Goal: Task Accomplishment & Management: Manage account settings

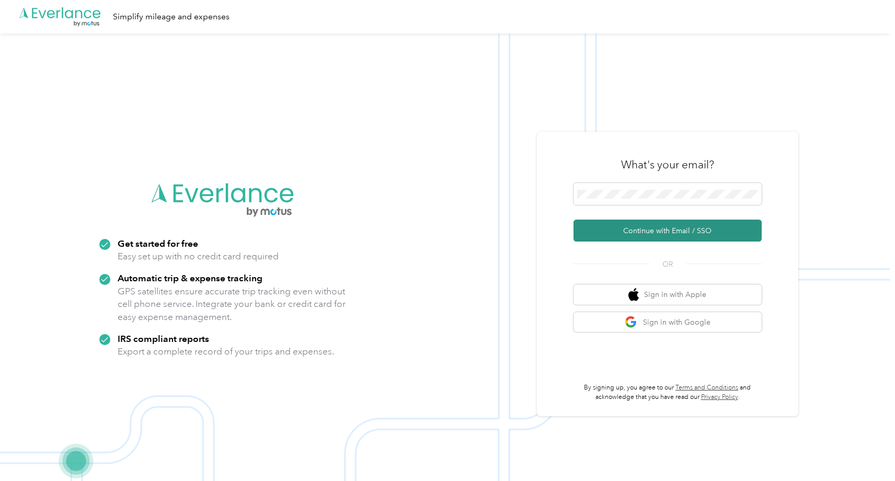
click at [648, 231] on button "Continue with Email / SSO" at bounding box center [667, 231] width 188 height 22
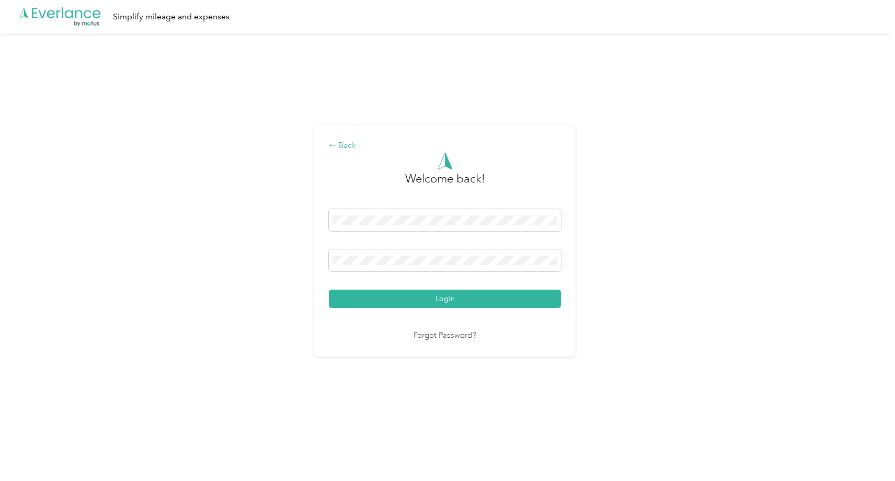
click at [333, 142] on div "Back" at bounding box center [445, 146] width 232 height 13
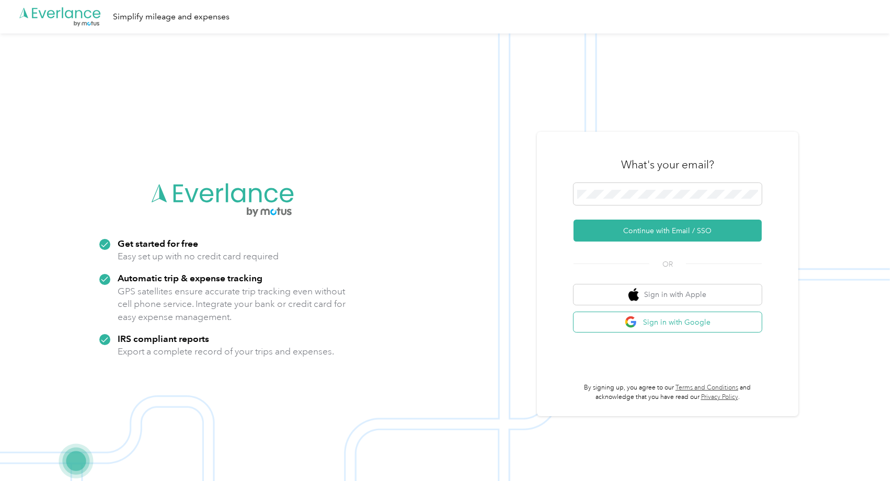
click at [664, 320] on button "Sign in with Google" at bounding box center [667, 322] width 188 height 20
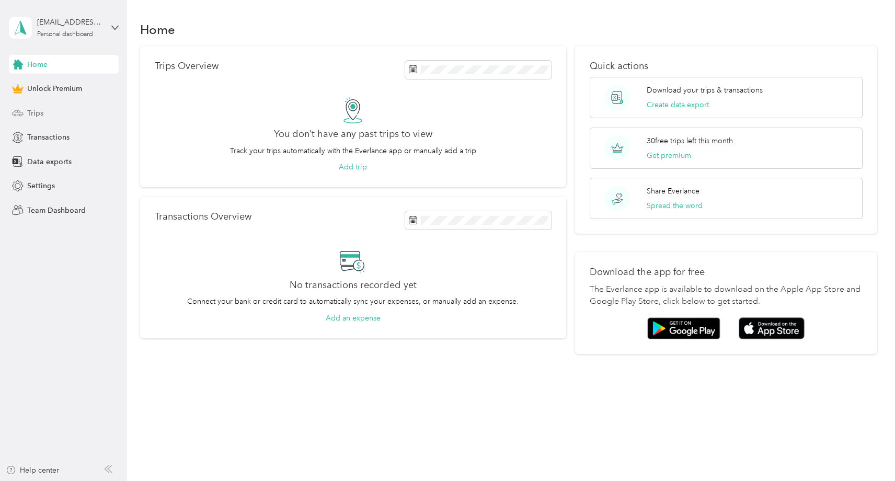
click at [27, 112] on span "Trips" at bounding box center [35, 113] width 16 height 11
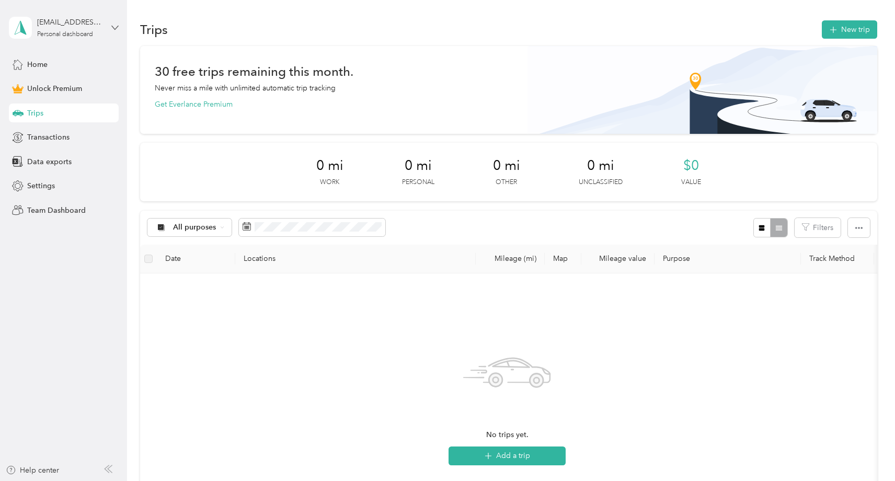
click at [115, 25] on icon at bounding box center [114, 27] width 7 height 7
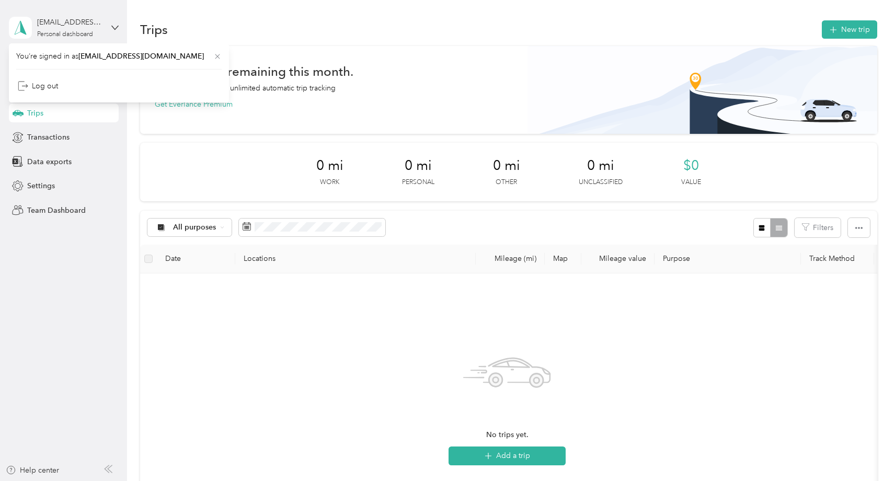
click at [213, 58] on icon at bounding box center [217, 56] width 8 height 8
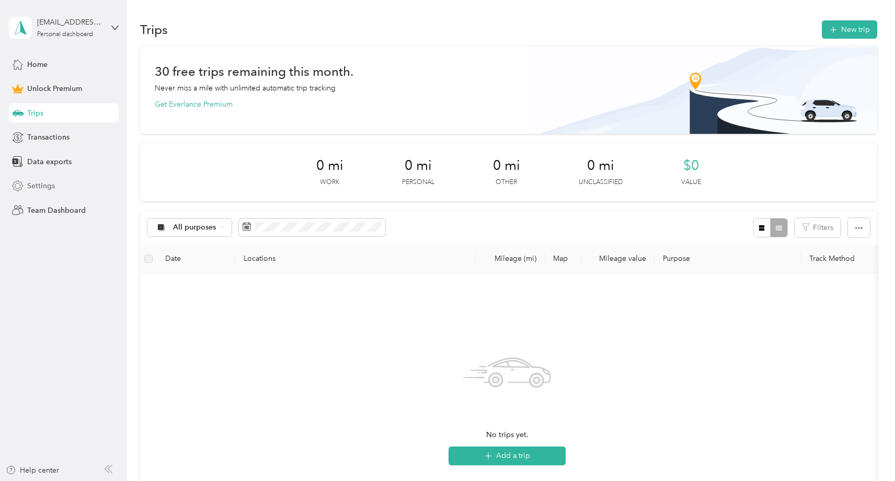
click at [21, 186] on icon at bounding box center [17, 185] width 11 height 11
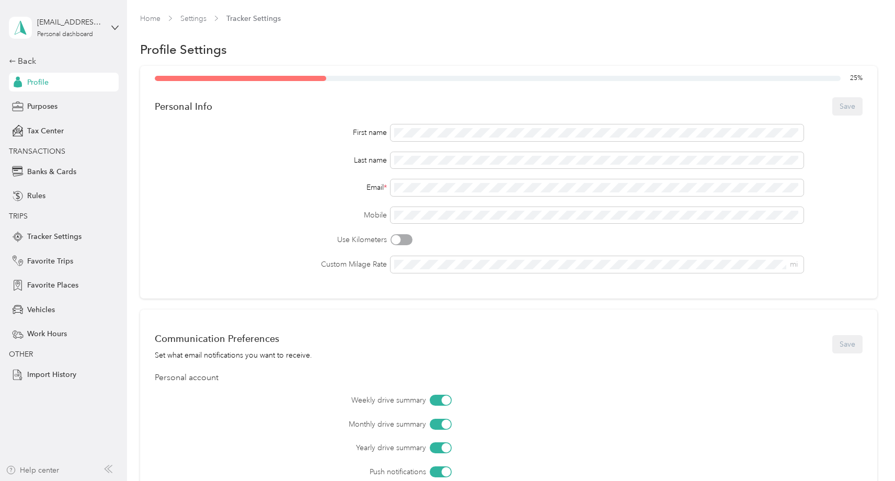
click at [12, 469] on icon "button" at bounding box center [11, 470] width 10 height 8
click at [115, 26] on icon at bounding box center [114, 27] width 7 height 7
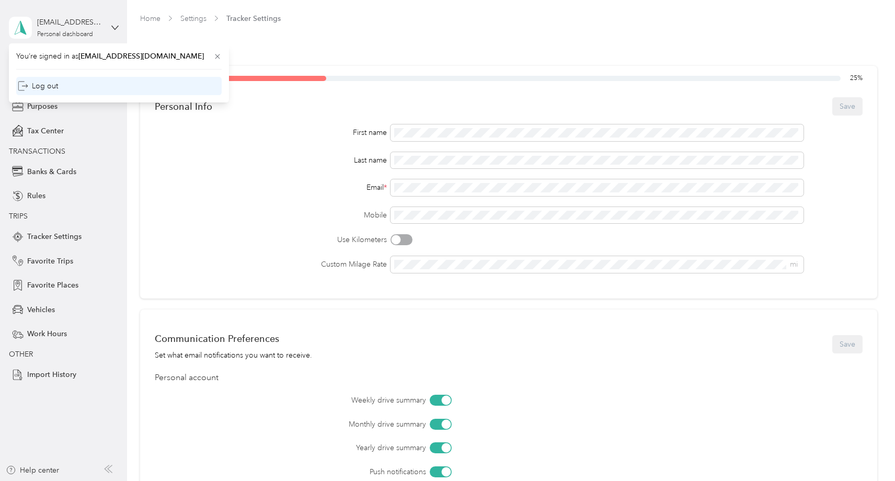
click at [26, 85] on icon at bounding box center [23, 85] width 10 height 10
